Goal: Information Seeking & Learning: Learn about a topic

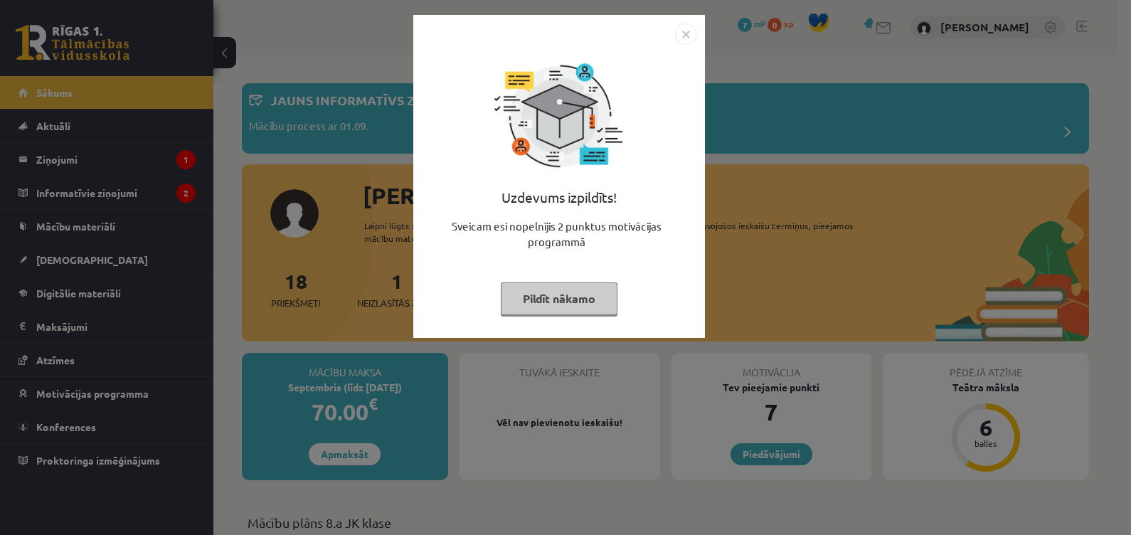
click at [684, 33] on img "Close" at bounding box center [685, 33] width 21 height 21
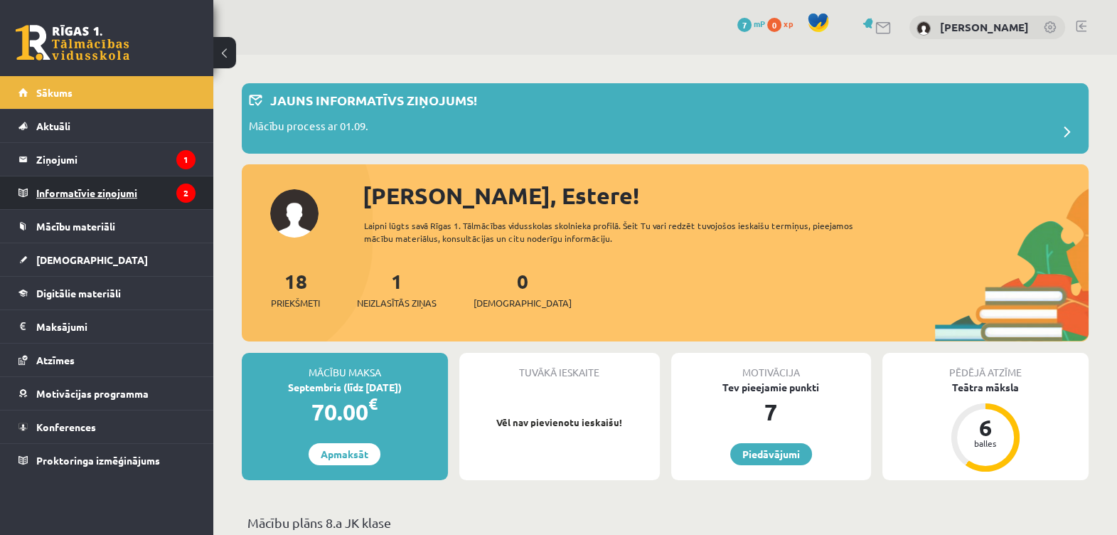
click at [151, 192] on legend "Informatīvie ziņojumi 2" at bounding box center [115, 192] width 159 height 33
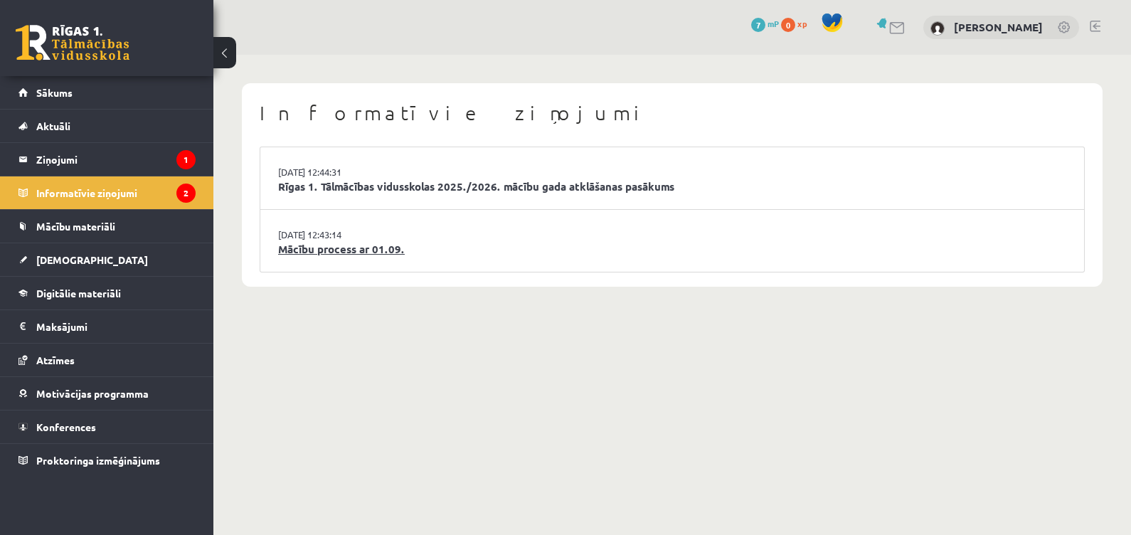
click at [377, 241] on link "Mācību process ar 01.09." at bounding box center [672, 249] width 788 height 16
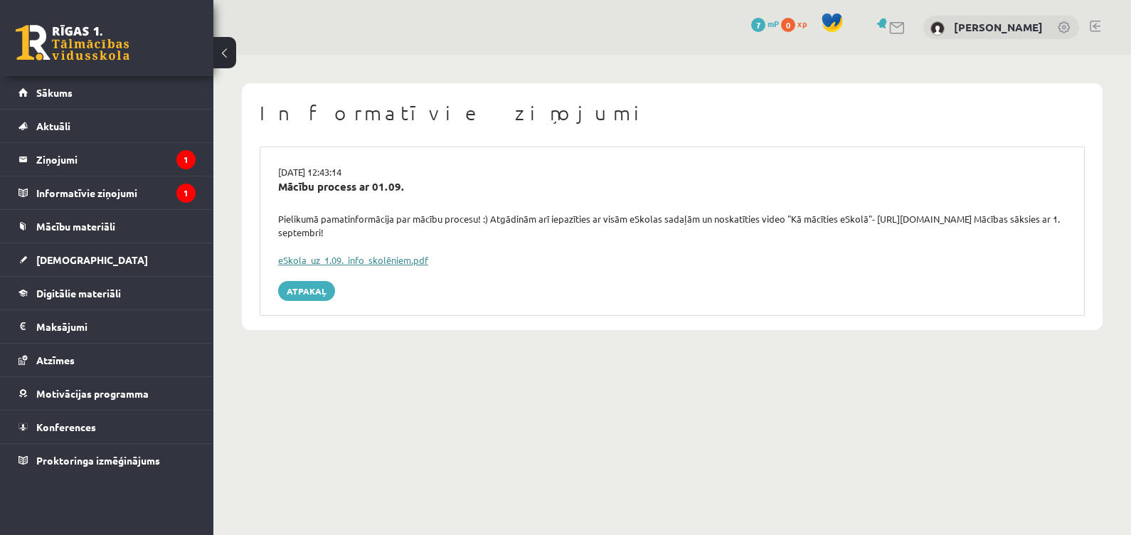
click at [361, 256] on link "eSkola_uz_1.09._info_skolēniem.pdf" at bounding box center [353, 260] width 150 height 12
click at [166, 183] on legend "Informatīvie ziņojumi 1" at bounding box center [115, 192] width 159 height 33
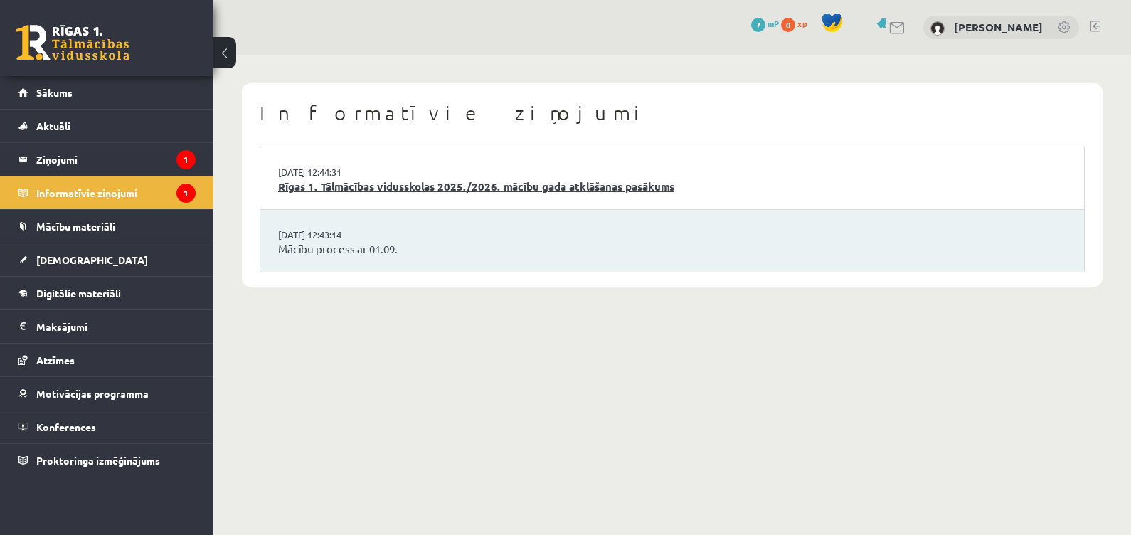
click at [314, 185] on link "Rīgas 1. Tālmācības vidusskolas 2025./2026. mācību gada atklāšanas pasākums" at bounding box center [672, 186] width 788 height 16
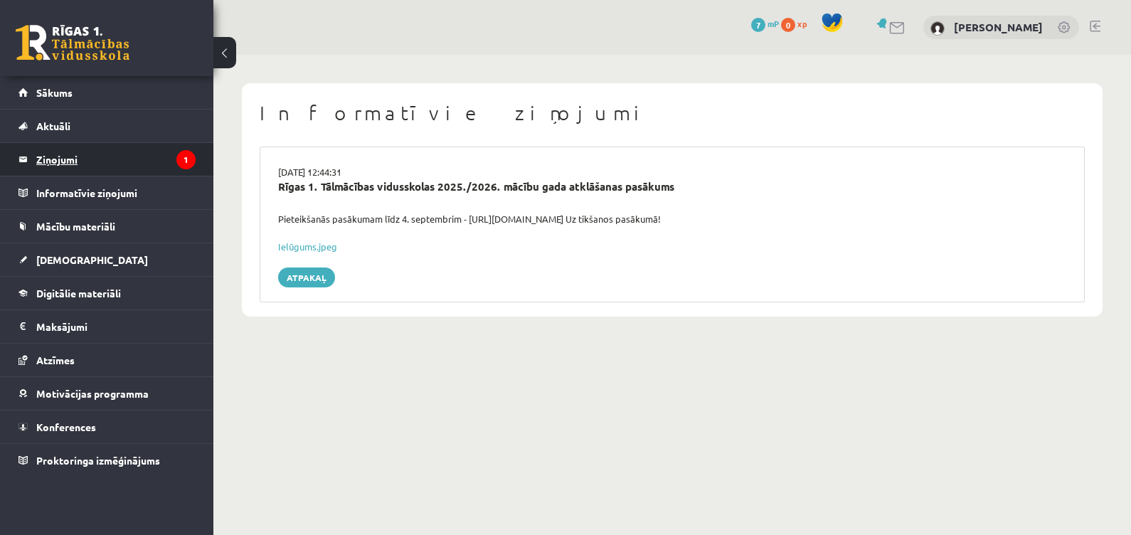
click at [183, 164] on icon "1" at bounding box center [185, 159] width 19 height 19
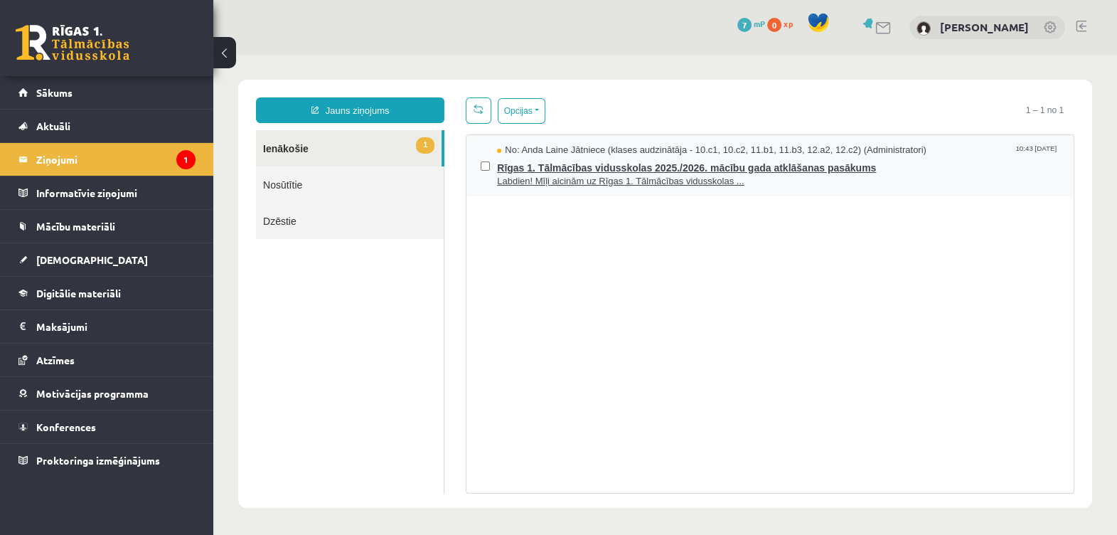
click at [647, 171] on span "Rīgas 1. Tālmācības vidusskolas 2025./2026. mācību gada atklāšanas pasākums" at bounding box center [778, 166] width 562 height 18
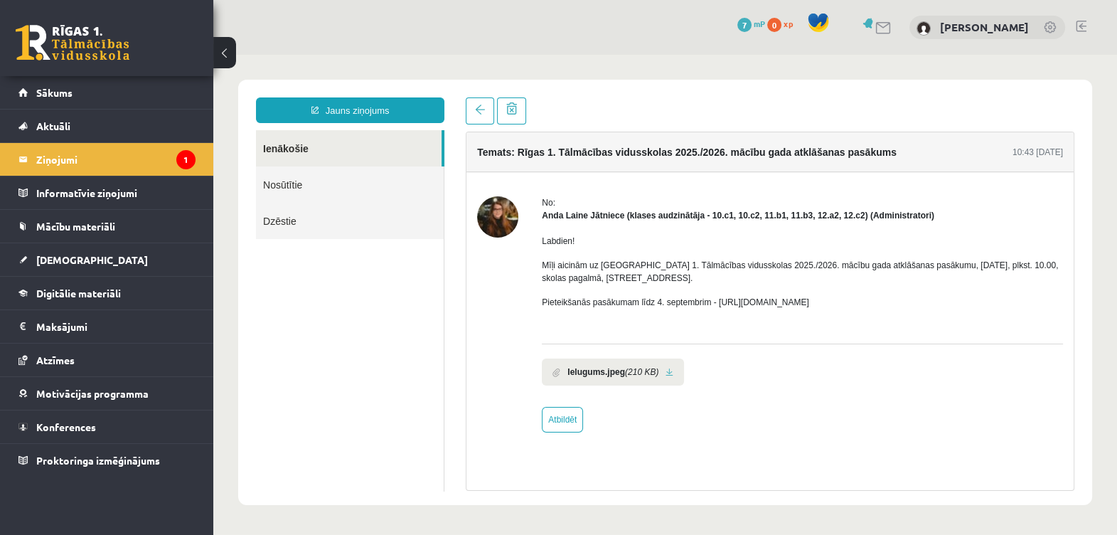
click at [574, 373] on b "Ielugums.jpeg" at bounding box center [596, 371] width 58 height 13
click at [71, 229] on span "Mācību materiāli" at bounding box center [75, 226] width 79 height 13
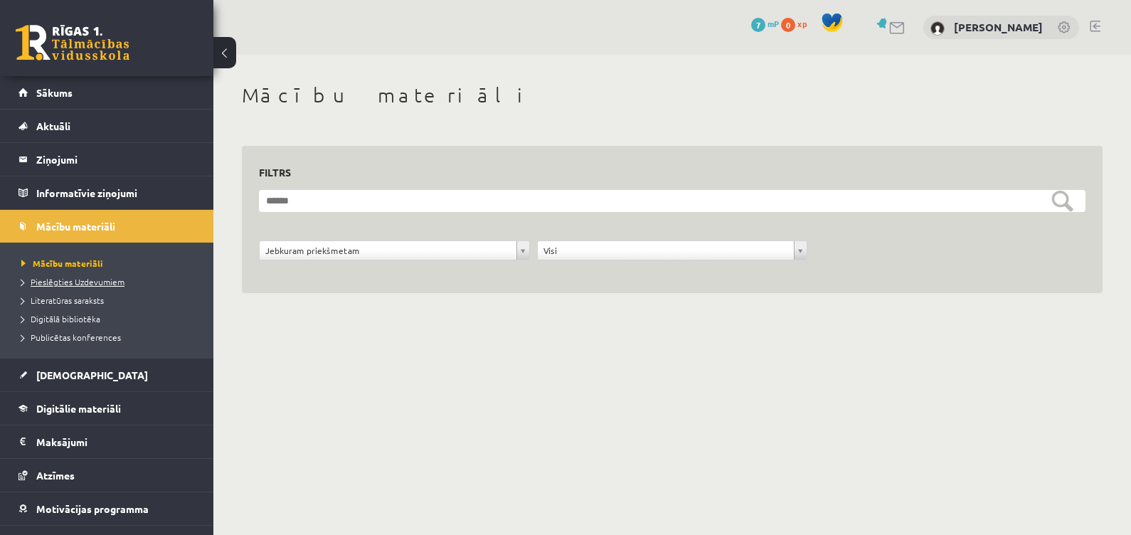
click at [78, 277] on span "Pieslēgties Uzdevumiem" at bounding box center [72, 281] width 103 height 11
